Goal: Task Accomplishment & Management: Manage account settings

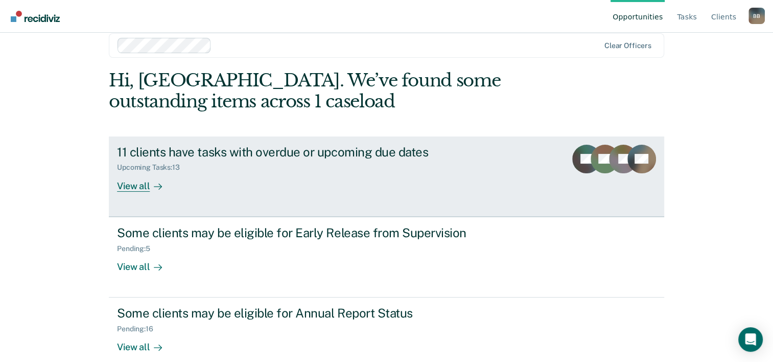
scroll to position [31, 0]
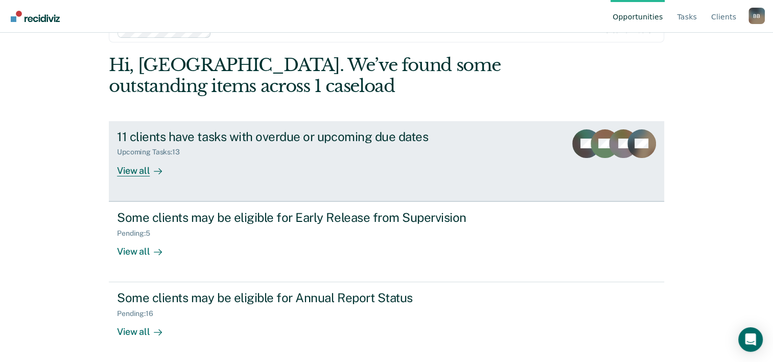
click at [311, 159] on div "11 clients have tasks with overdue or upcoming due dates Upcoming Tasks : 13 Vi…" at bounding box center [308, 152] width 383 height 47
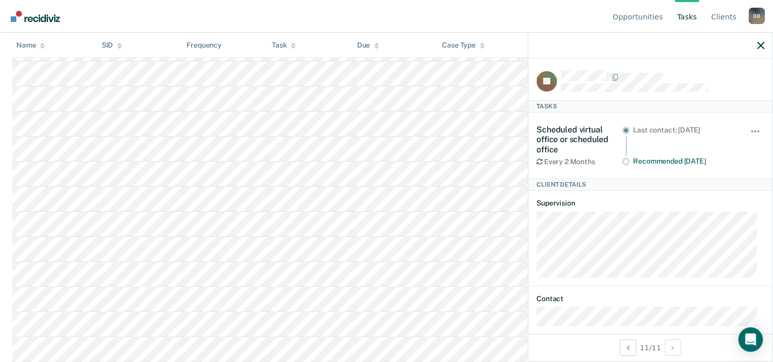
scroll to position [203, 0]
click at [728, 15] on link "Client s" at bounding box center [723, 16] width 29 height 33
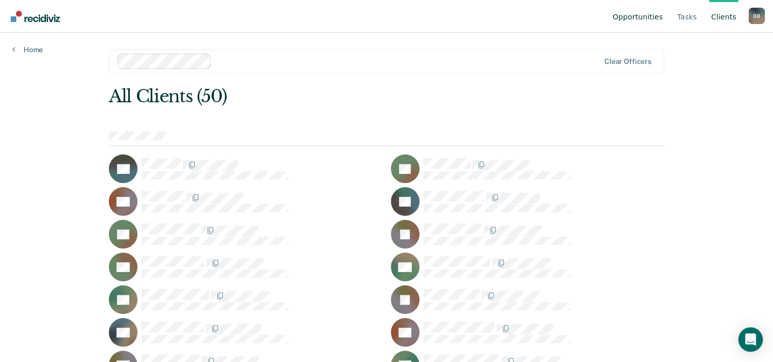
click at [637, 17] on link "Opportunities" at bounding box center [638, 16] width 54 height 33
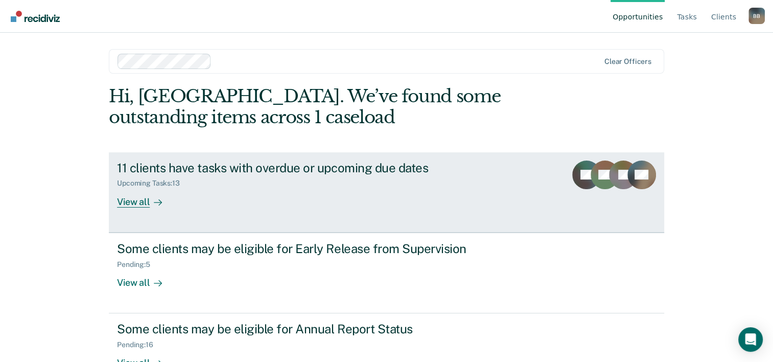
scroll to position [31, 0]
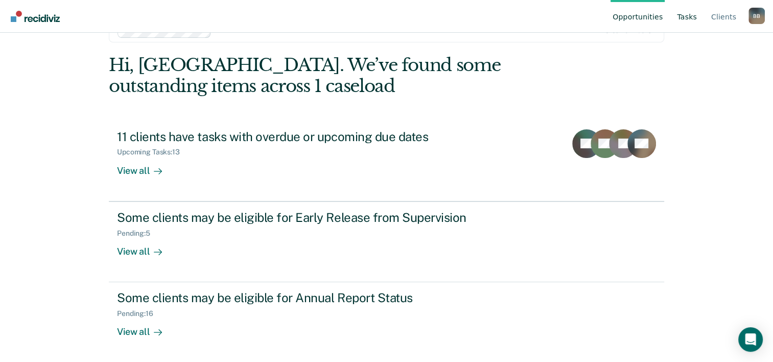
click at [697, 18] on link "Tasks" at bounding box center [687, 16] width 24 height 33
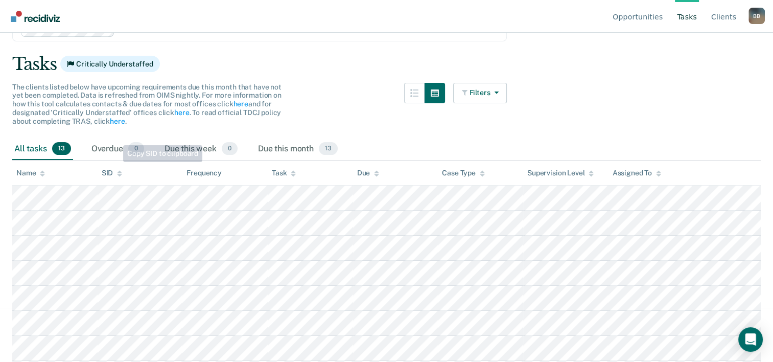
scroll to position [50, 0]
